Goal: Communication & Community: Participate in discussion

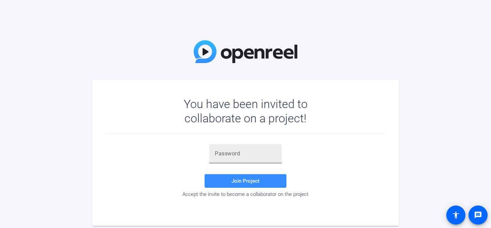
drag, startPoint x: 257, startPoint y: 141, endPoint x: 254, endPoint y: 149, distance: 9.2
click at [257, 141] on div "Join Project Accept the invite to become a collaborator on the project" at bounding box center [246, 171] width 280 height 75
click at [253, 150] on input "text" at bounding box center [245, 154] width 61 height 8
paste input "h_l.&Q"
type input "h_l.&Q"
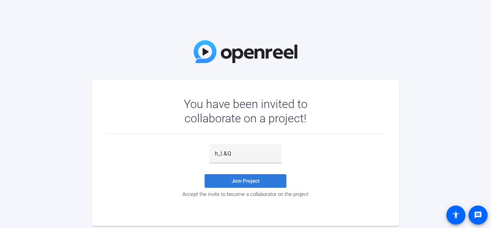
click at [249, 183] on span "Join Project" at bounding box center [246, 181] width 28 height 6
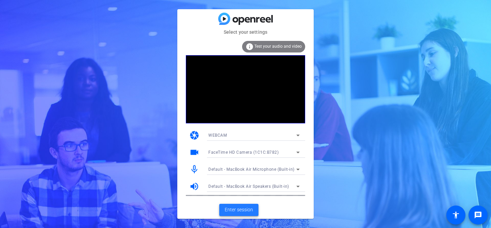
click at [242, 210] on span "Enter session" at bounding box center [239, 209] width 28 height 7
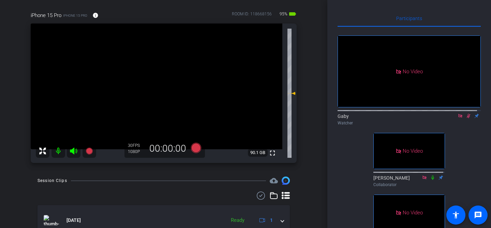
scroll to position [49, 0]
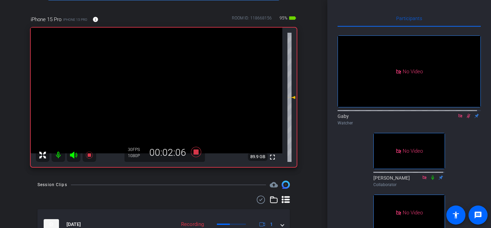
click at [466, 118] on icon at bounding box center [468, 116] width 5 height 5
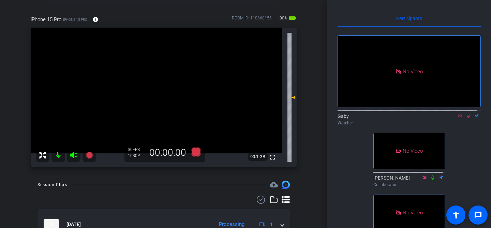
click at [458, 126] on div "Watcher" at bounding box center [409, 123] width 143 height 6
click at [467, 118] on icon at bounding box center [469, 116] width 4 height 4
click at [466, 118] on icon at bounding box center [468, 116] width 5 height 5
click at [467, 118] on icon at bounding box center [469, 116] width 4 height 4
click at [466, 118] on icon at bounding box center [468, 116] width 5 height 5
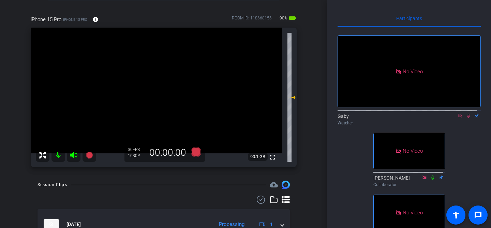
click at [467, 118] on icon at bounding box center [469, 116] width 4 height 4
click at [466, 118] on icon at bounding box center [468, 116] width 5 height 5
click at [467, 118] on icon at bounding box center [469, 116] width 4 height 4
click at [467, 118] on icon at bounding box center [468, 116] width 5 height 5
click at [466, 118] on icon at bounding box center [468, 116] width 5 height 5
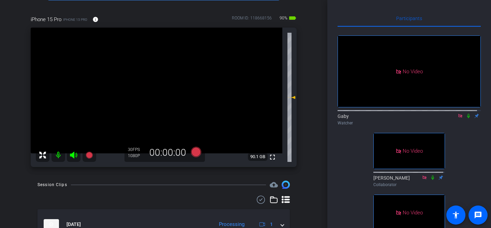
click at [466, 118] on icon at bounding box center [468, 116] width 5 height 5
click at [467, 118] on icon at bounding box center [469, 116] width 4 height 4
click at [467, 118] on icon at bounding box center [468, 116] width 3 height 4
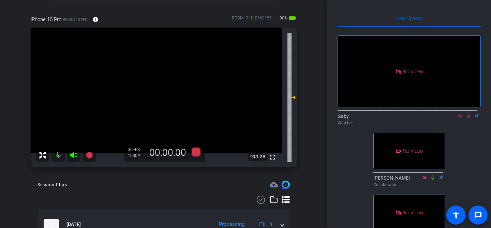
click at [464, 146] on div "No Video Gaby Watcher No Video [PERSON_NAME] Collaborator No Video Lunario Medi…" at bounding box center [409, 139] width 143 height 225
click at [467, 118] on icon at bounding box center [468, 116] width 5 height 5
click at [466, 118] on icon at bounding box center [468, 116] width 5 height 5
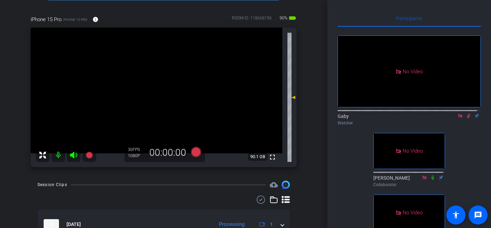
click at [468, 174] on div "No Video Gaby Watcher No Video [PERSON_NAME] Collaborator No Video Lunario Medi…" at bounding box center [409, 139] width 143 height 225
click at [467, 118] on icon at bounding box center [469, 116] width 4 height 4
click at [467, 118] on icon at bounding box center [468, 116] width 3 height 4
click at [467, 118] on icon at bounding box center [469, 116] width 4 height 4
click at [467, 118] on icon at bounding box center [468, 116] width 3 height 4
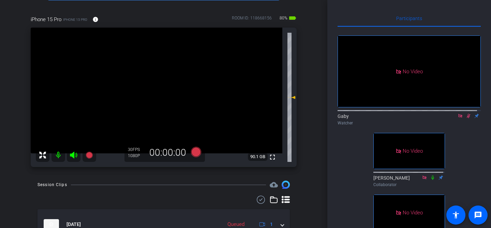
click at [466, 118] on icon at bounding box center [468, 116] width 5 height 5
click at [468, 168] on div "No Video Gaby Watcher No Video [PERSON_NAME] Collaborator No Video Lunario Medi…" at bounding box center [409, 139] width 143 height 225
click at [467, 118] on icon at bounding box center [469, 116] width 4 height 4
click at [467, 118] on icon at bounding box center [468, 116] width 3 height 4
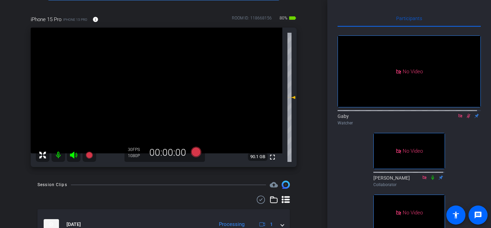
click at [468, 136] on div "No Video Gaby Watcher No Video [PERSON_NAME] Collaborator No Video Lunario Medi…" at bounding box center [409, 139] width 143 height 225
click at [466, 118] on icon at bounding box center [468, 116] width 5 height 5
click at [467, 118] on icon at bounding box center [468, 116] width 3 height 4
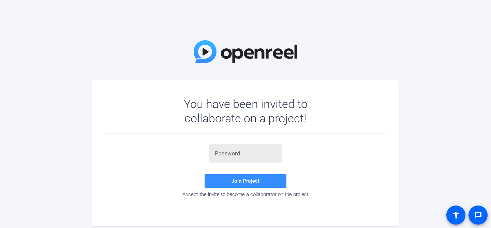
click at [249, 156] on input "text" at bounding box center [245, 154] width 61 height 8
paste input "h_l.&Q"
type input "h_l.&Q"
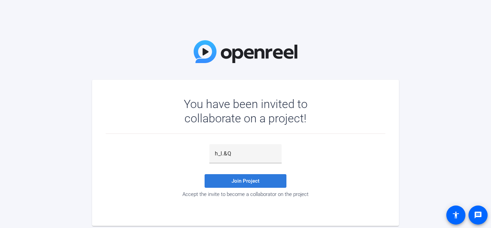
click at [273, 181] on span at bounding box center [246, 181] width 82 height 16
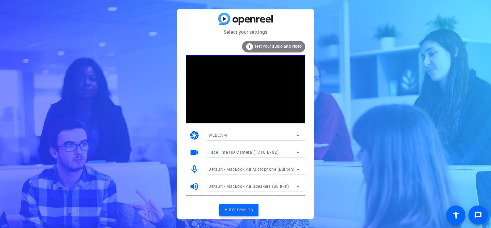
click at [254, 210] on span at bounding box center [238, 210] width 39 height 16
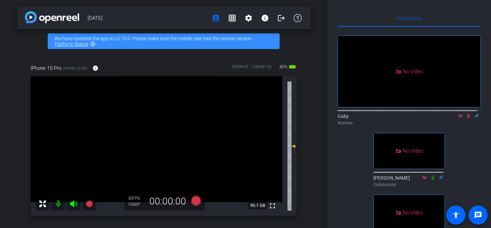
click at [465, 147] on div "No Video Gaby Watcher No Video [PERSON_NAME] Collaborator No Video Lunario Medi…" at bounding box center [409, 139] width 143 height 225
click at [467, 118] on icon at bounding box center [469, 116] width 4 height 4
click at [467, 118] on icon at bounding box center [468, 116] width 3 height 4
drag, startPoint x: 463, startPoint y: 122, endPoint x: 466, endPoint y: 135, distance: 13.5
click at [466, 118] on icon at bounding box center [468, 116] width 5 height 5
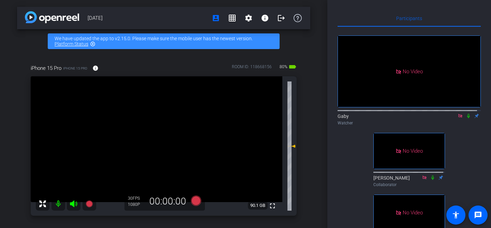
drag, startPoint x: 471, startPoint y: 141, endPoint x: 472, endPoint y: 123, distance: 18.1
click at [471, 139] on div "No Video Gaby Watcher No Video Abel Collaborator No Video Lunario Media Director" at bounding box center [409, 139] width 143 height 225
click at [471, 138] on div "No Video Gaby Watcher No Video Abel Collaborator No Video Lunario Media Director" at bounding box center [409, 139] width 143 height 225
click at [467, 118] on icon at bounding box center [468, 116] width 5 height 5
drag, startPoint x: 470, startPoint y: 138, endPoint x: 470, endPoint y: 129, distance: 8.9
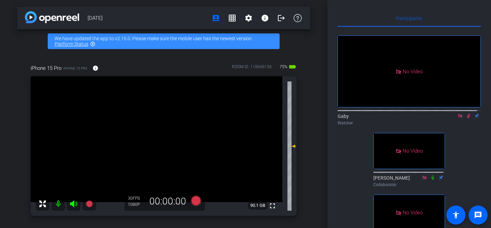
click at [470, 133] on div "No Video Gaby Watcher No Video [PERSON_NAME] Collaborator No Video Lunario Medi…" at bounding box center [409, 139] width 143 height 225
click at [466, 118] on icon at bounding box center [468, 116] width 5 height 5
click at [478, 142] on div "Participants No Video Gaby Watcher No Video Abel Collaborator No Video Lunario …" at bounding box center [409, 114] width 164 height 228
click at [475, 139] on div "No Video Gaby Watcher No Video Abel Collaborator No Video Lunario Media Director" at bounding box center [409, 139] width 143 height 225
click at [467, 118] on icon at bounding box center [468, 116] width 5 height 5
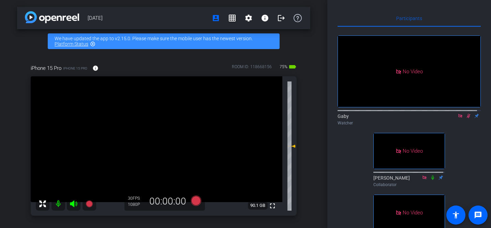
drag, startPoint x: 487, startPoint y: 173, endPoint x: 474, endPoint y: 131, distance: 44.1
click at [486, 171] on div "Participants No Video Gaby Watcher No Video Abel Collaborator No Video Lunario …" at bounding box center [409, 114] width 164 height 228
click at [467, 118] on icon at bounding box center [469, 116] width 4 height 4
click at [473, 157] on div "No Video Gaby Watcher No Video Abel Collaborator No Video Lunario Media Director" at bounding box center [409, 139] width 143 height 225
drag, startPoint x: 468, startPoint y: 146, endPoint x: 467, endPoint y: 141, distance: 5.2
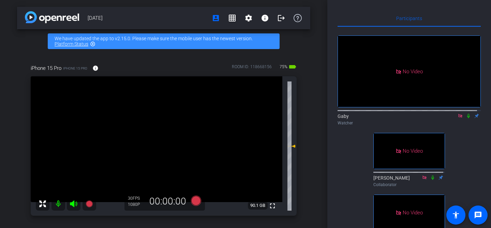
click at [468, 146] on div "No Video Gaby Watcher No Video Abel Collaborator No Video Lunario Media Director" at bounding box center [409, 139] width 143 height 225
click at [466, 118] on icon at bounding box center [468, 116] width 5 height 5
